Goal: Task Accomplishment & Management: Manage account settings

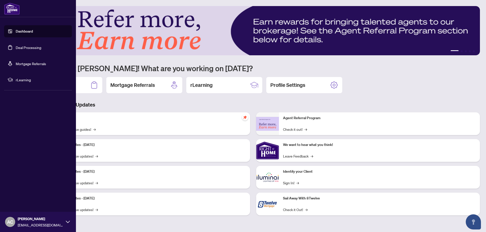
click at [26, 47] on link "Deal Processing" at bounding box center [29, 47] width 26 height 5
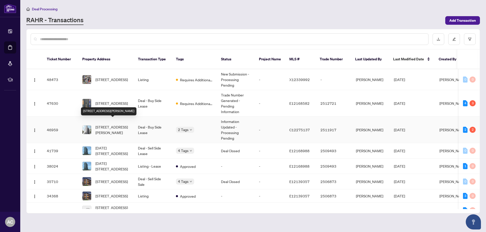
click at [109, 124] on span "[STREET_ADDRESS][PERSON_NAME]" at bounding box center [112, 129] width 34 height 11
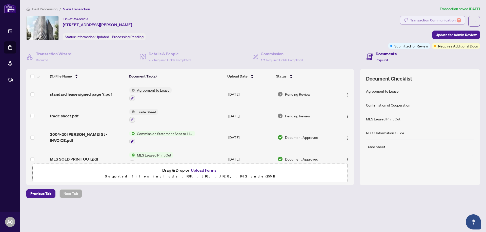
click at [434, 17] on div "Transaction Communication 2" at bounding box center [435, 20] width 51 height 8
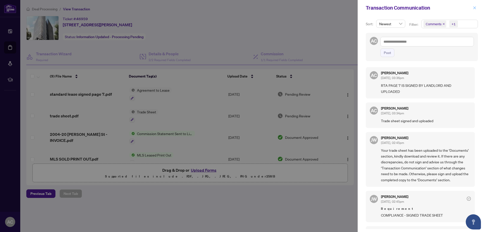
click at [472, 7] on button "button" at bounding box center [474, 8] width 7 height 6
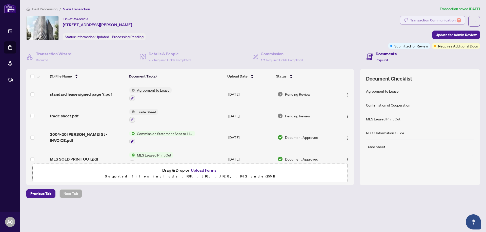
click at [420, 17] on div "Transaction Communication 2" at bounding box center [435, 20] width 51 height 8
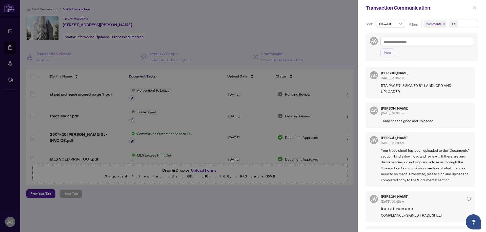
click at [474, 8] on icon "close" at bounding box center [475, 8] width 4 height 4
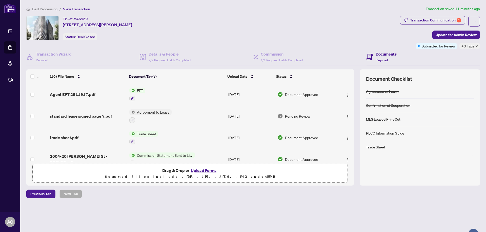
click at [135, 88] on span "EFT" at bounding box center [140, 91] width 10 height 6
click at [346, 94] on img "button" at bounding box center [348, 95] width 4 height 4
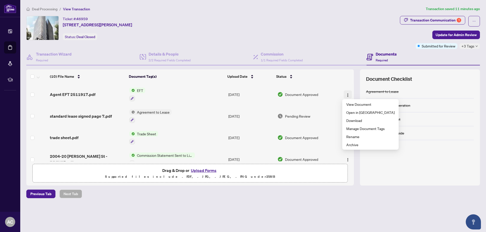
click at [346, 94] on img "button" at bounding box center [348, 95] width 4 height 4
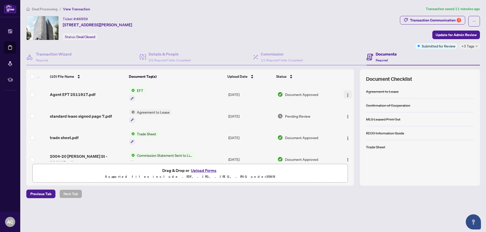
click at [346, 94] on img "button" at bounding box center [348, 95] width 4 height 4
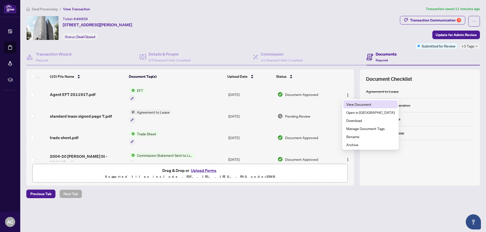
click at [349, 103] on span "View Document" at bounding box center [370, 105] width 48 height 6
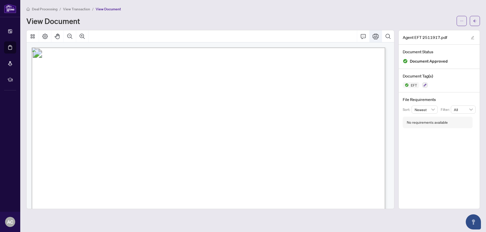
click at [375, 35] on icon "Print" at bounding box center [375, 36] width 6 height 6
click at [375, 36] on icon "Print" at bounding box center [375, 36] width 6 height 6
